Goal: Task Accomplishment & Management: Manage account settings

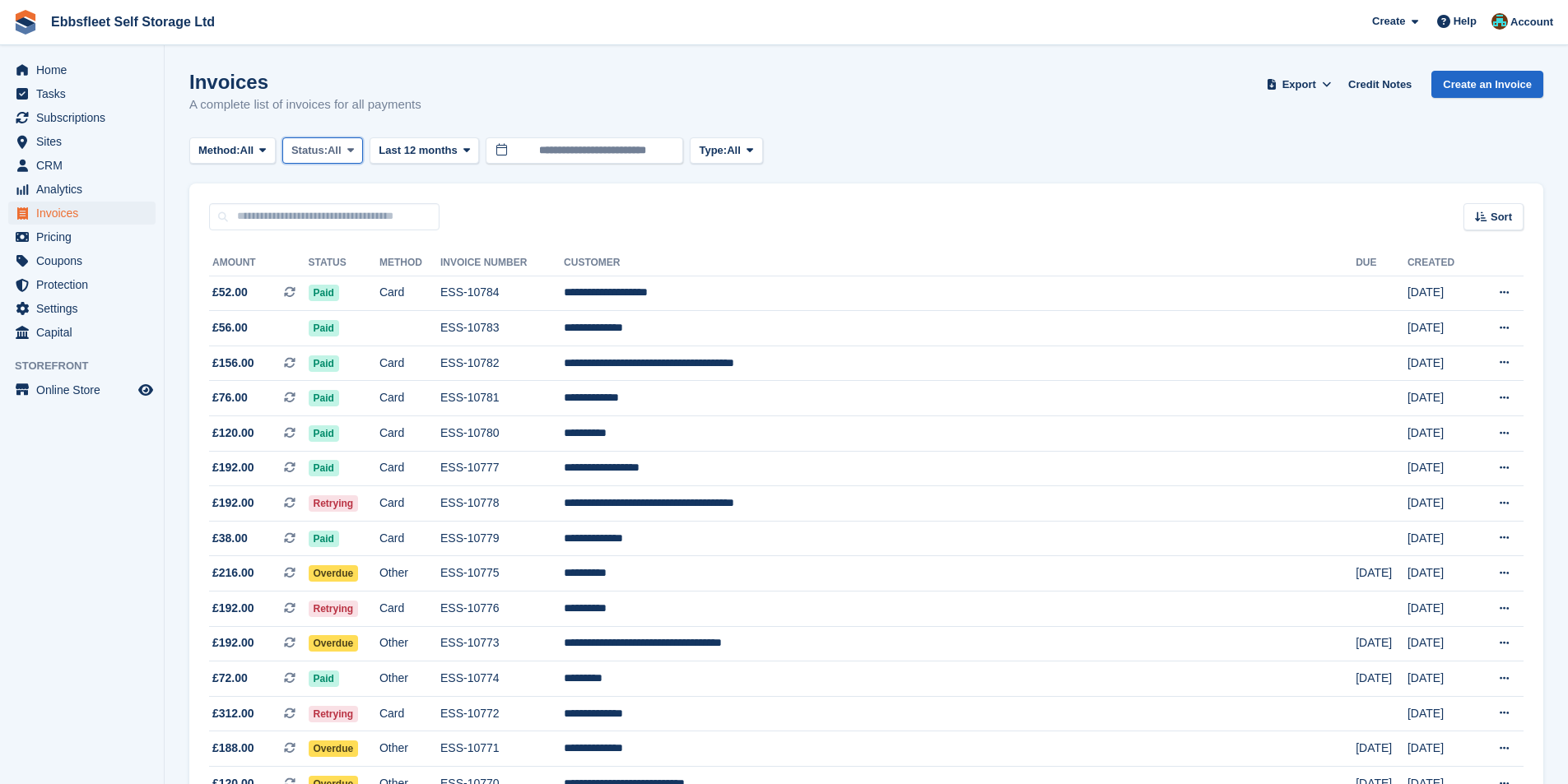
click at [328, 160] on button "Status: All" at bounding box center [322, 150] width 80 height 27
click at [356, 274] on link "Open" at bounding box center [362, 278] width 143 height 30
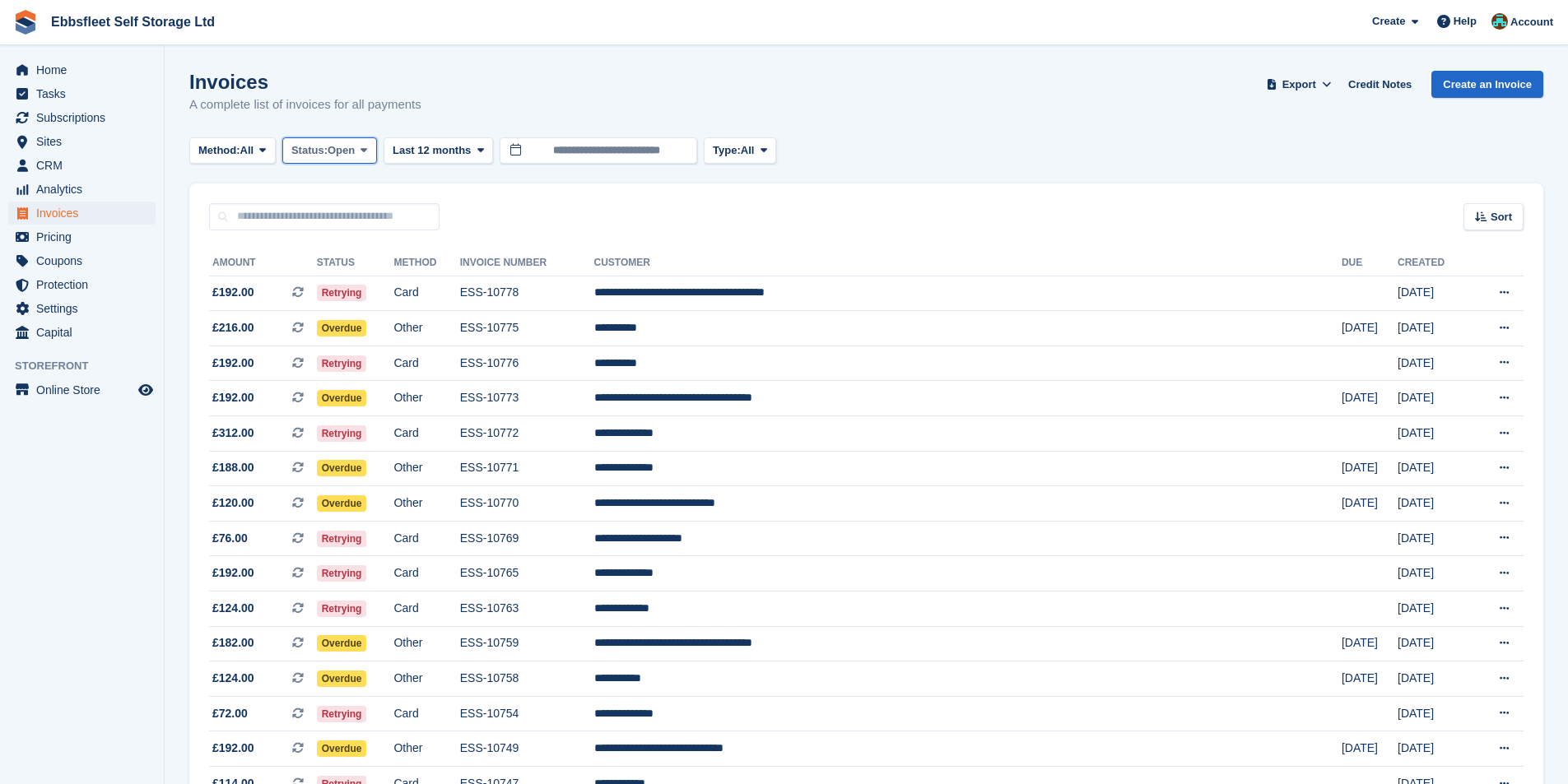
click at [352, 146] on span "Open" at bounding box center [341, 150] width 27 height 17
click at [360, 337] on link "Uncollectible" at bounding box center [362, 338] width 143 height 30
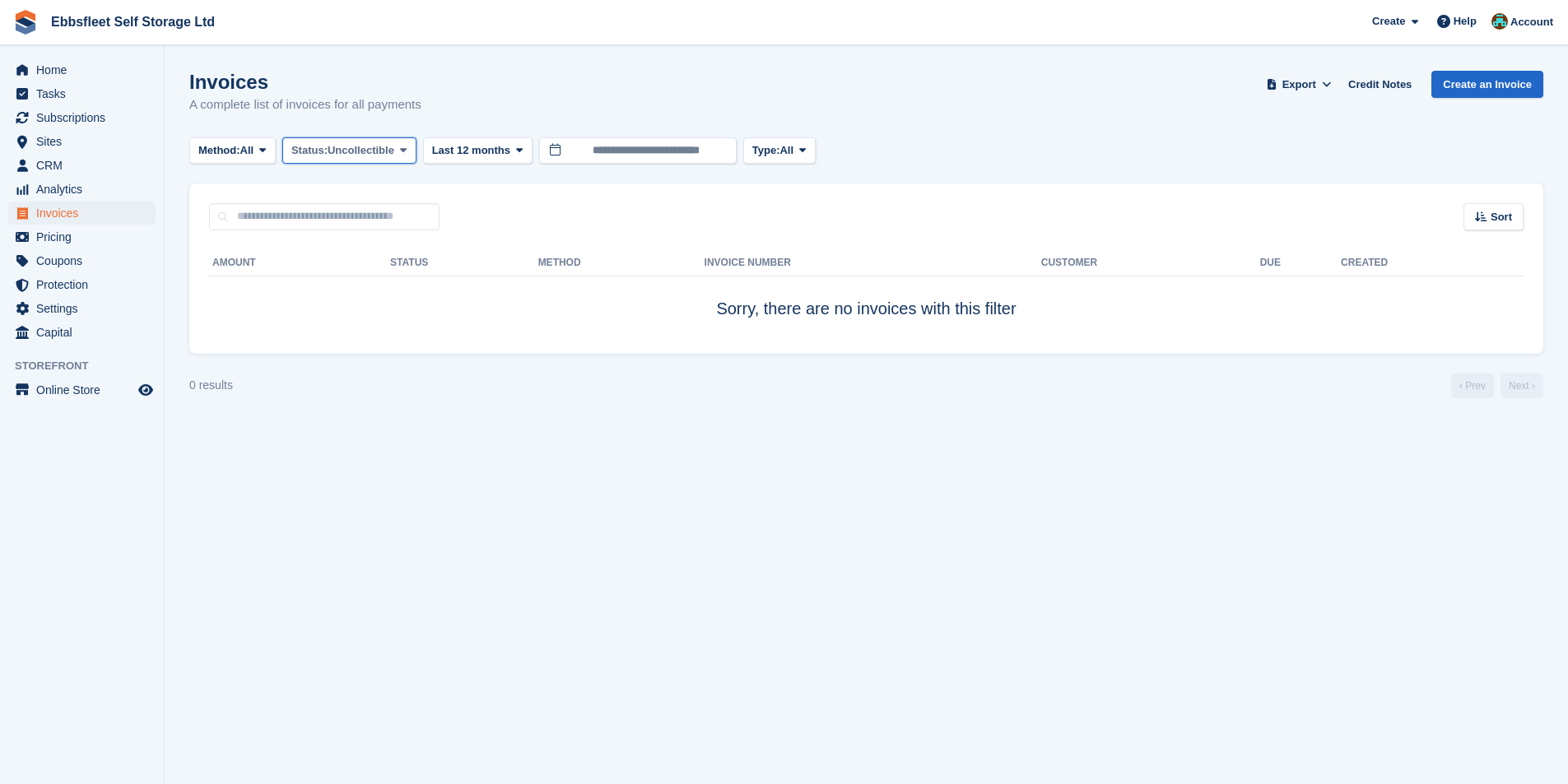
click at [356, 142] on span "Uncollectible" at bounding box center [361, 150] width 66 height 17
click at [334, 217] on link "Paid" at bounding box center [362, 219] width 143 height 30
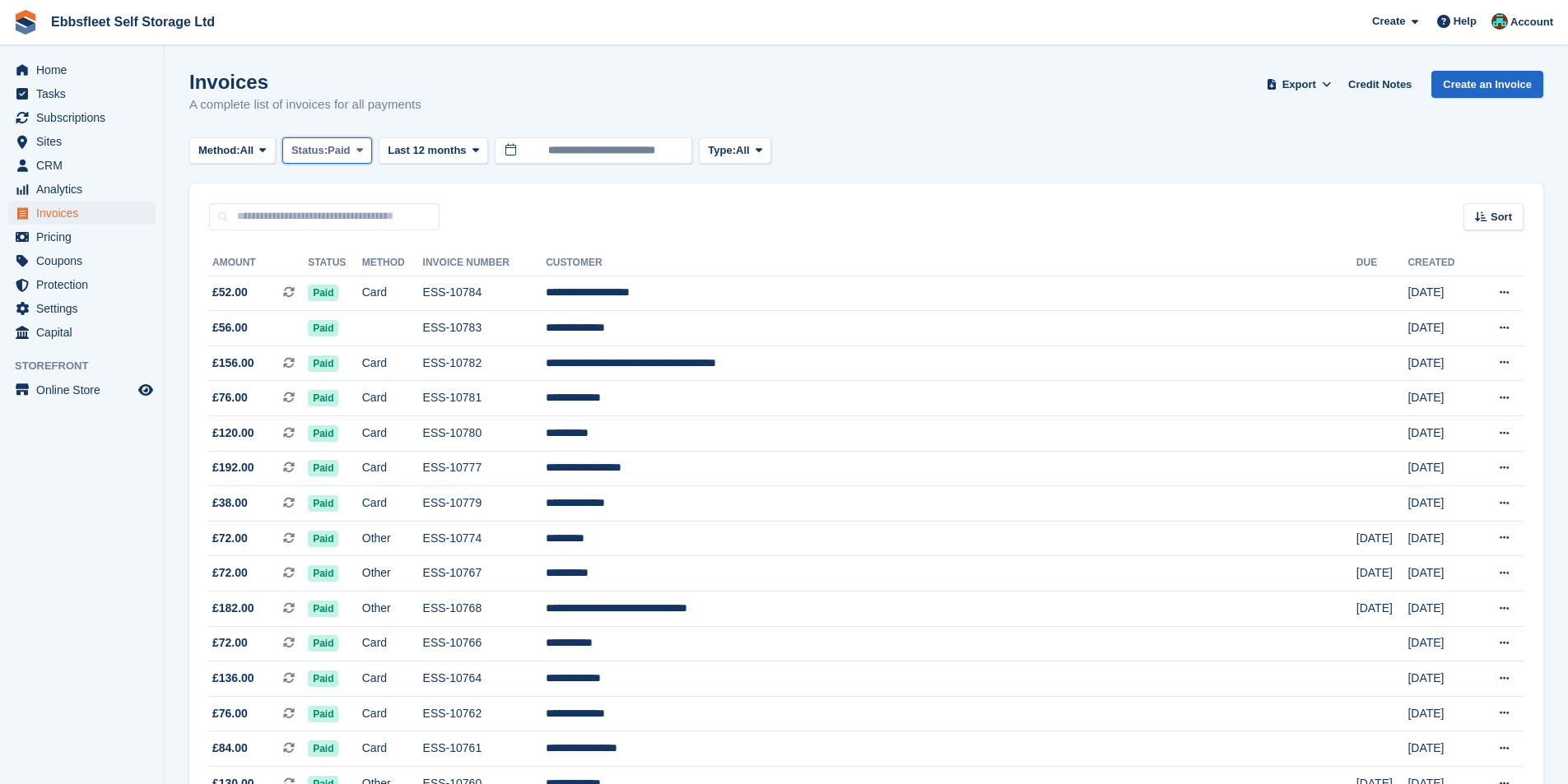
click at [316, 151] on span "Status:" at bounding box center [310, 150] width 36 height 17
click at [339, 273] on link "Open" at bounding box center [362, 278] width 143 height 30
